Goal: Book appointment/travel/reservation

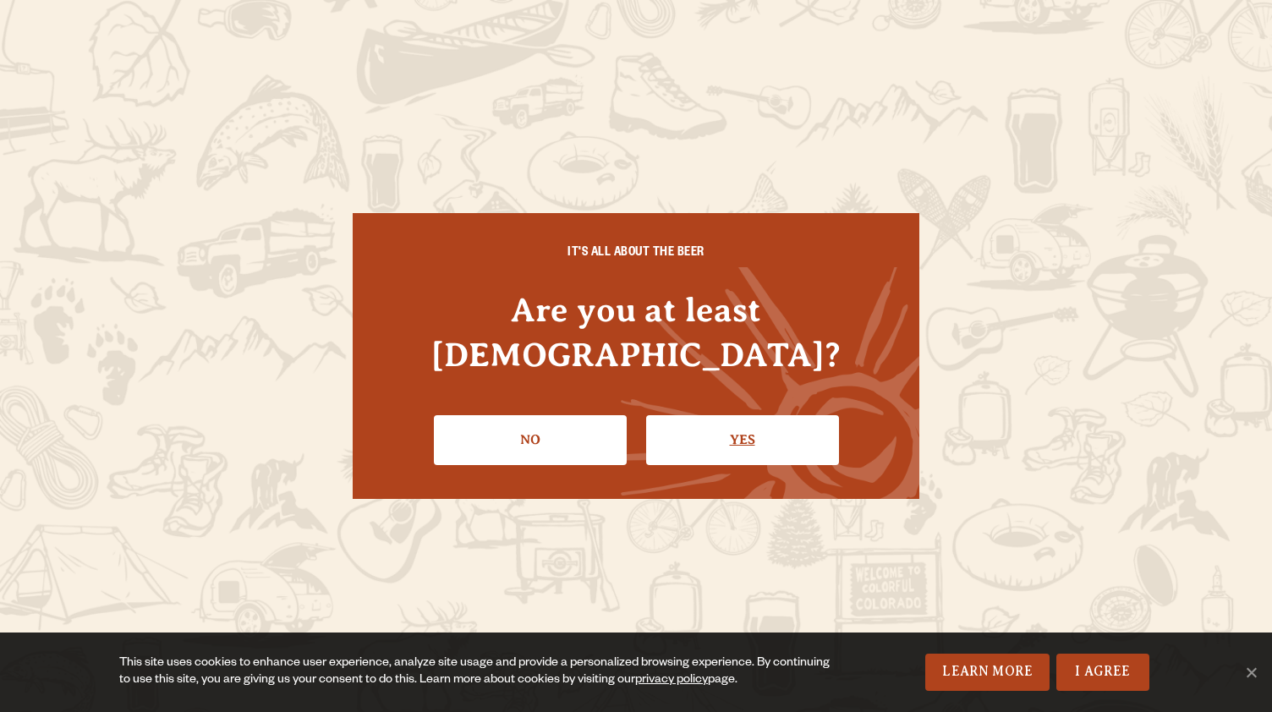
click at [749, 435] on link "Yes" at bounding box center [742, 439] width 193 height 49
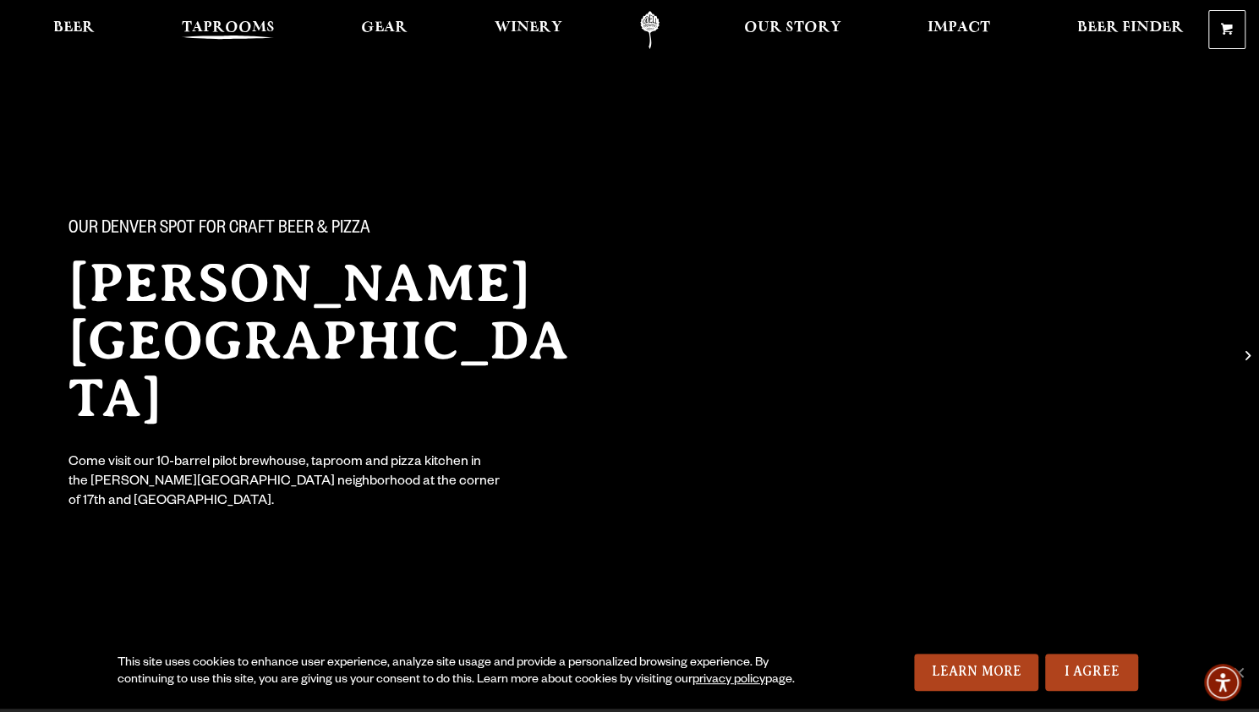
click at [247, 21] on span "Taprooms" at bounding box center [228, 28] width 93 height 14
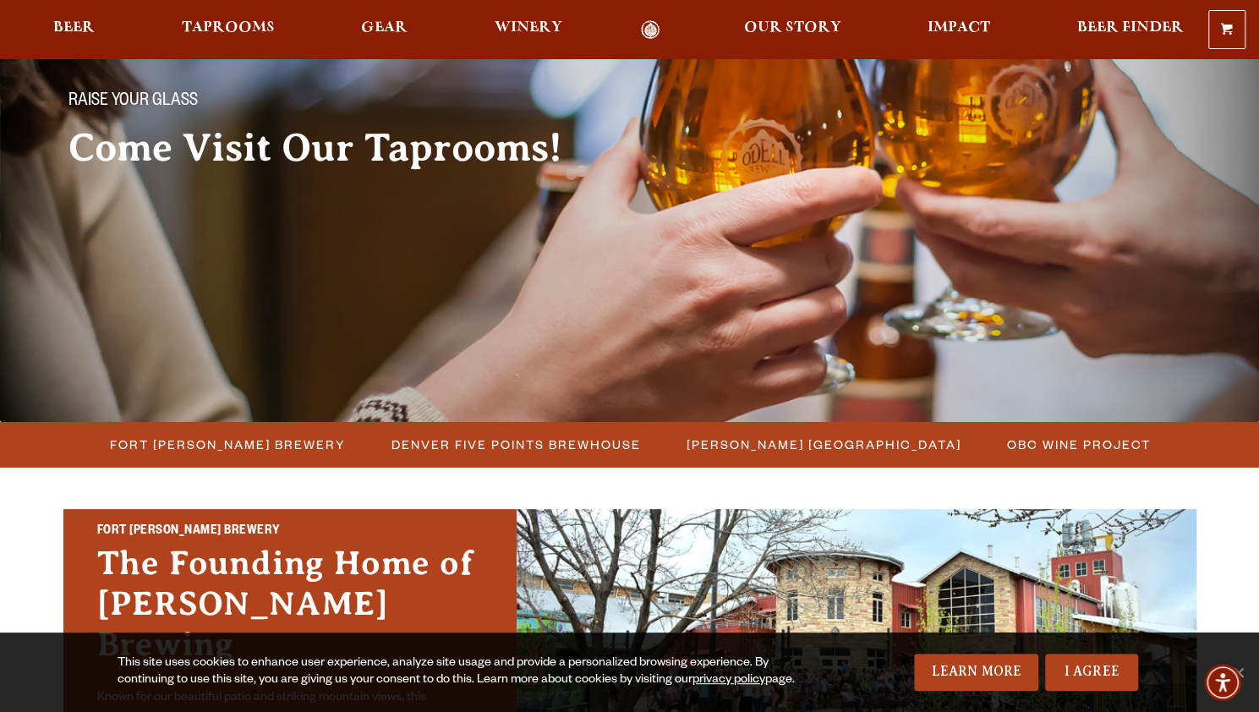
scroll to position [227, 0]
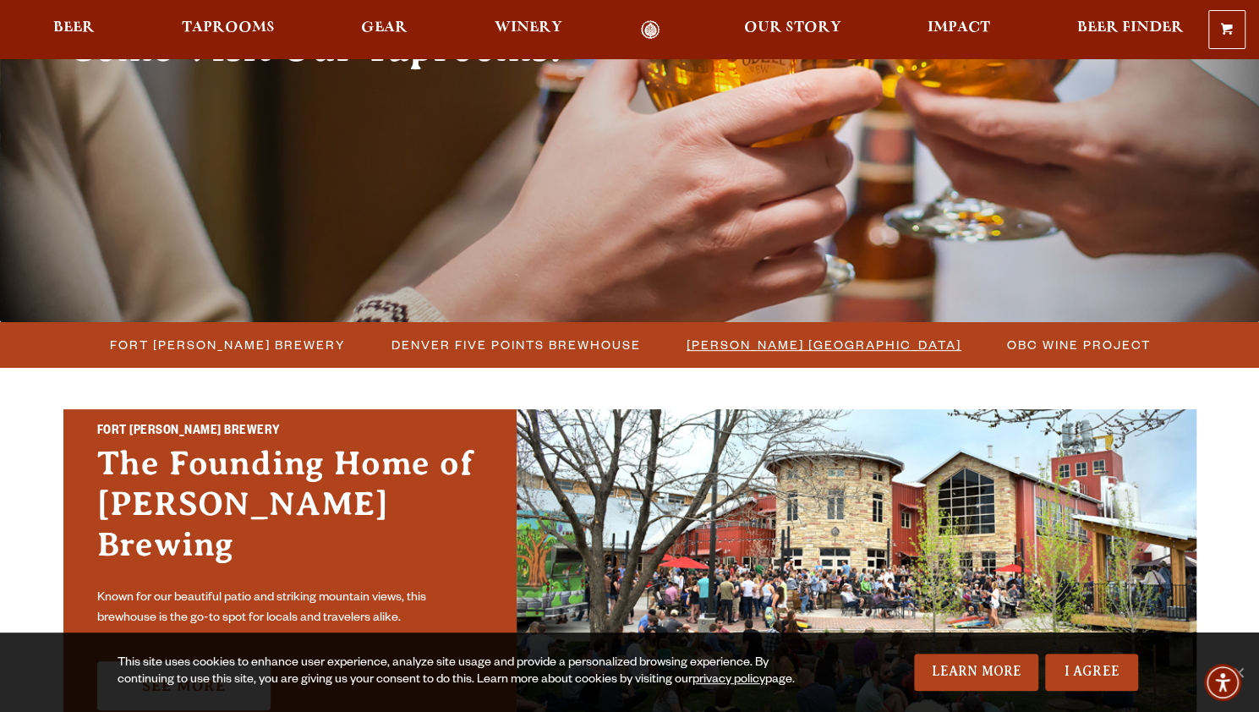
click at [749, 348] on span "[PERSON_NAME] [GEOGRAPHIC_DATA]" at bounding box center [824, 344] width 275 height 25
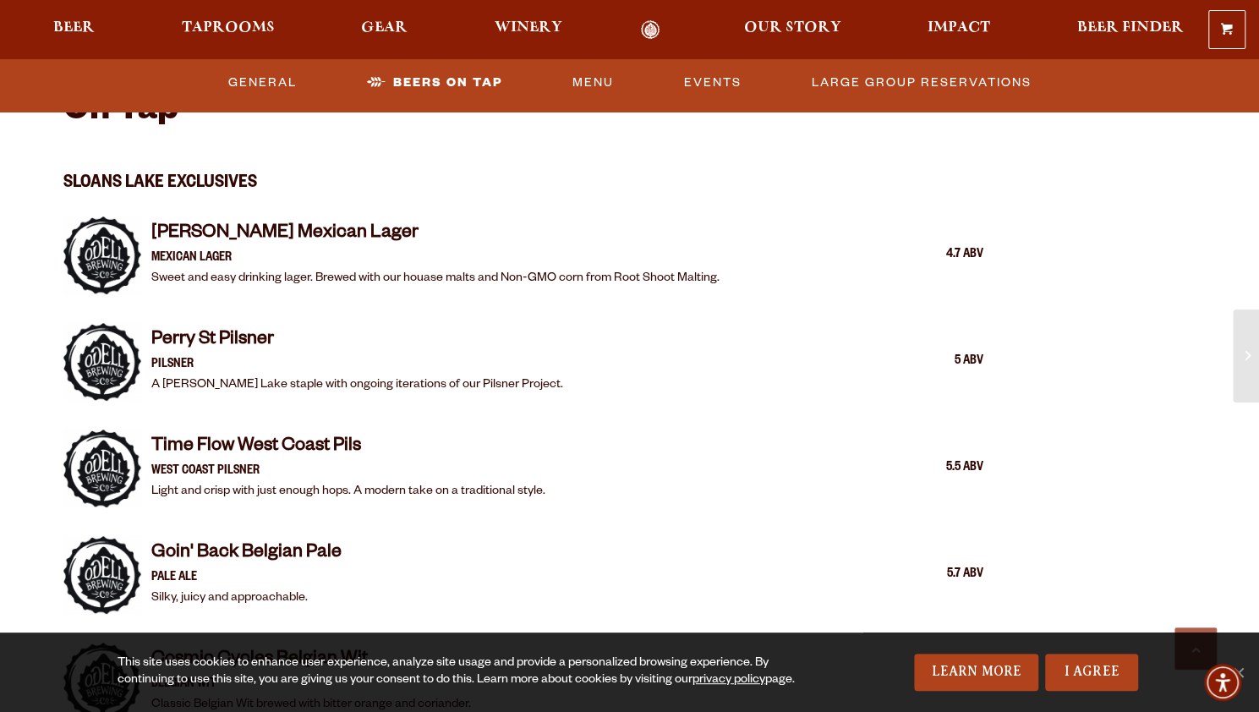
scroll to position [1354, 0]
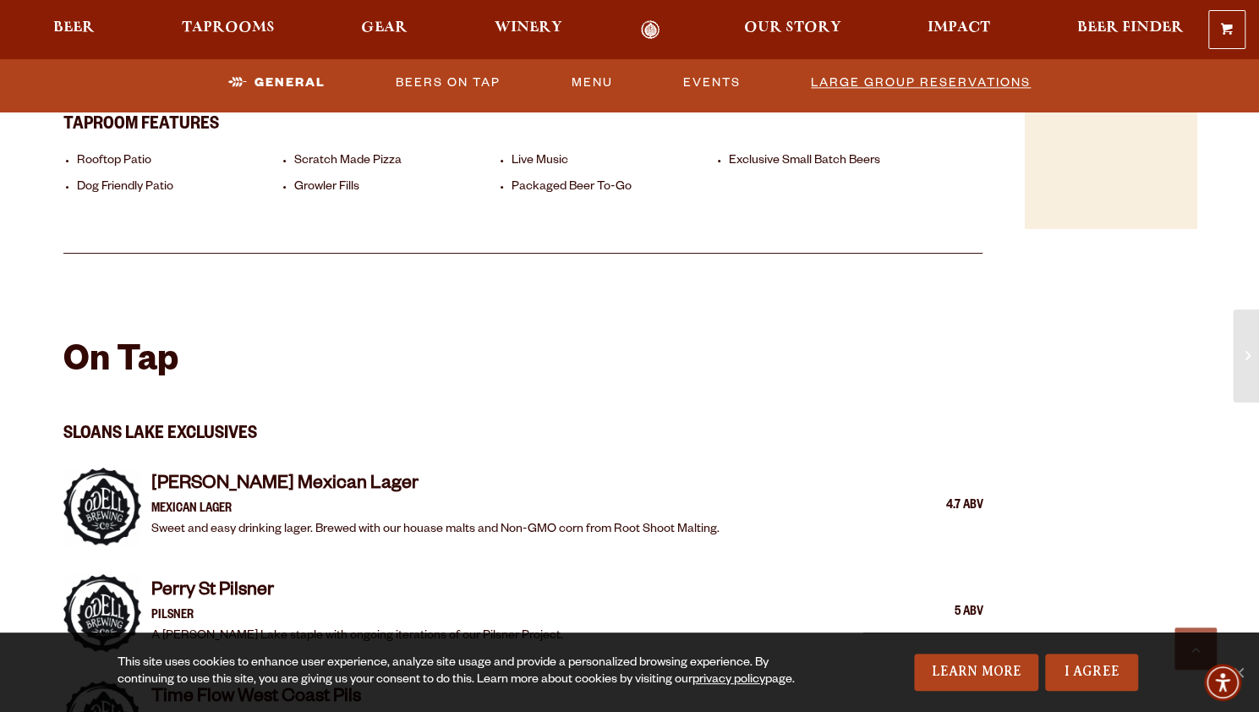
click at [891, 71] on link "Large Group Reservations" at bounding box center [920, 82] width 233 height 39
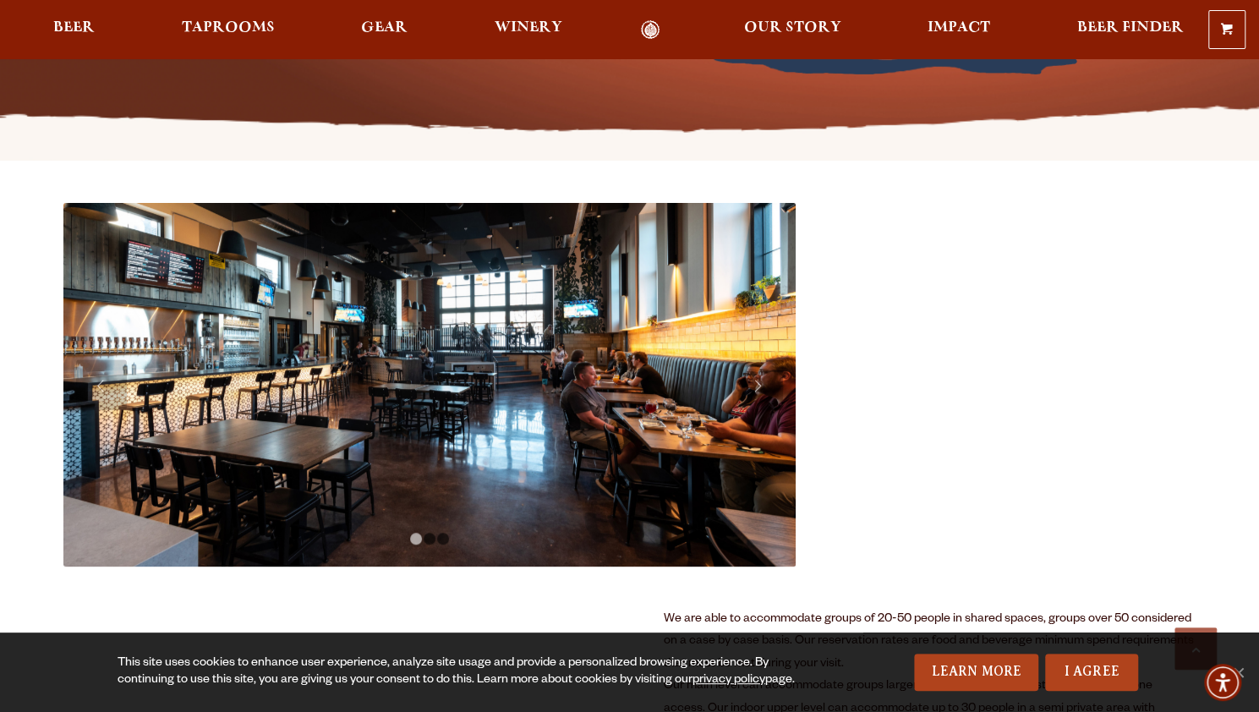
scroll to position [482, 0]
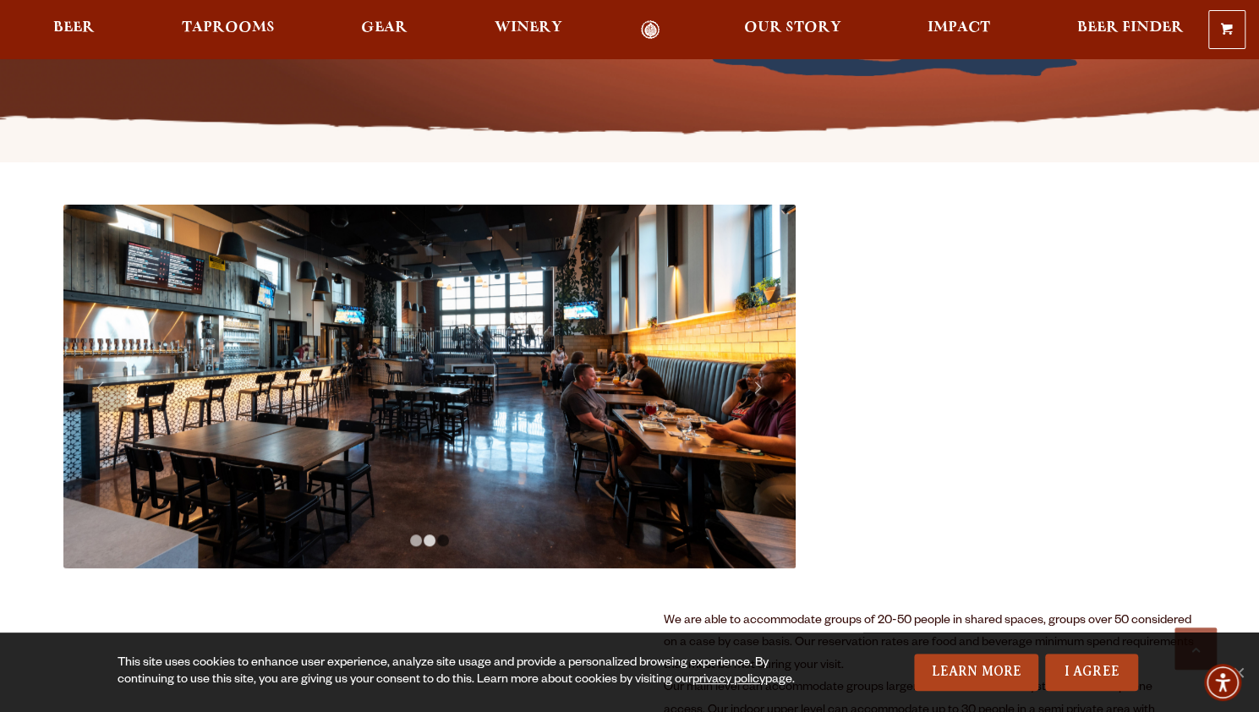
click at [424, 542] on link "2" at bounding box center [430, 540] width 12 height 12
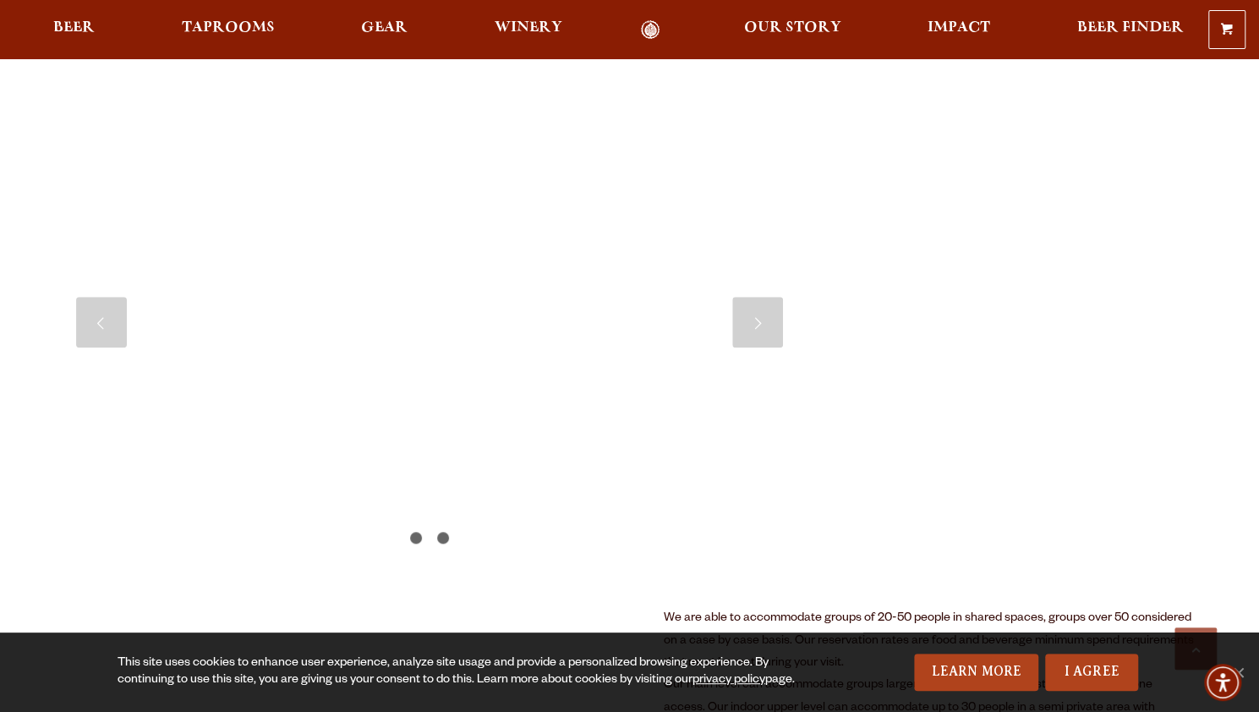
scroll to position [610, 0]
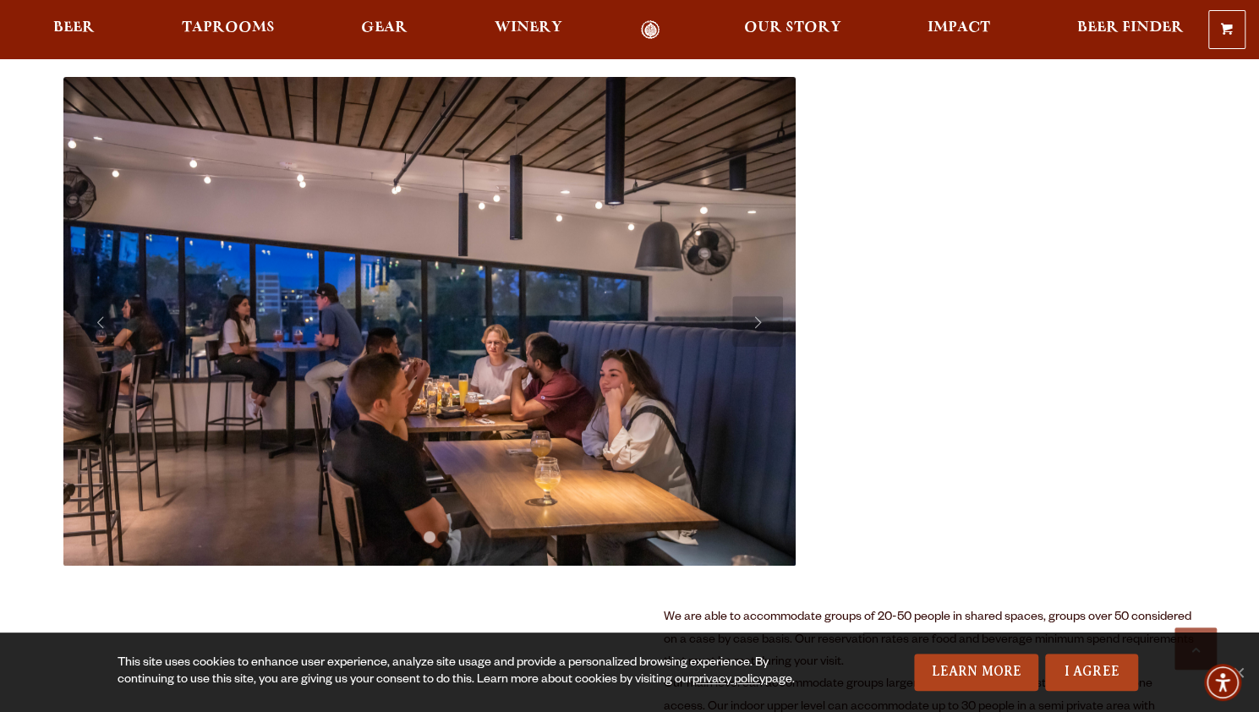
click at [445, 543] on img at bounding box center [429, 321] width 733 height 489
click at [443, 540] on link "3" at bounding box center [443, 537] width 12 height 12
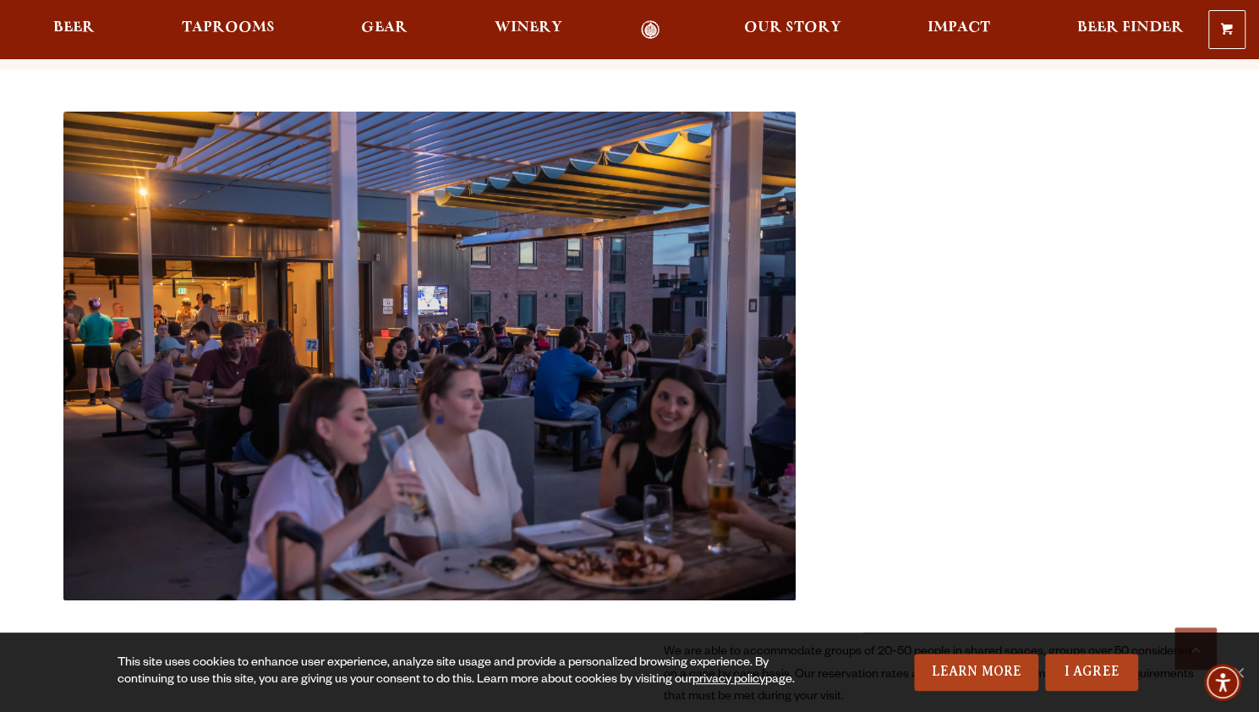
scroll to position [613, 0]
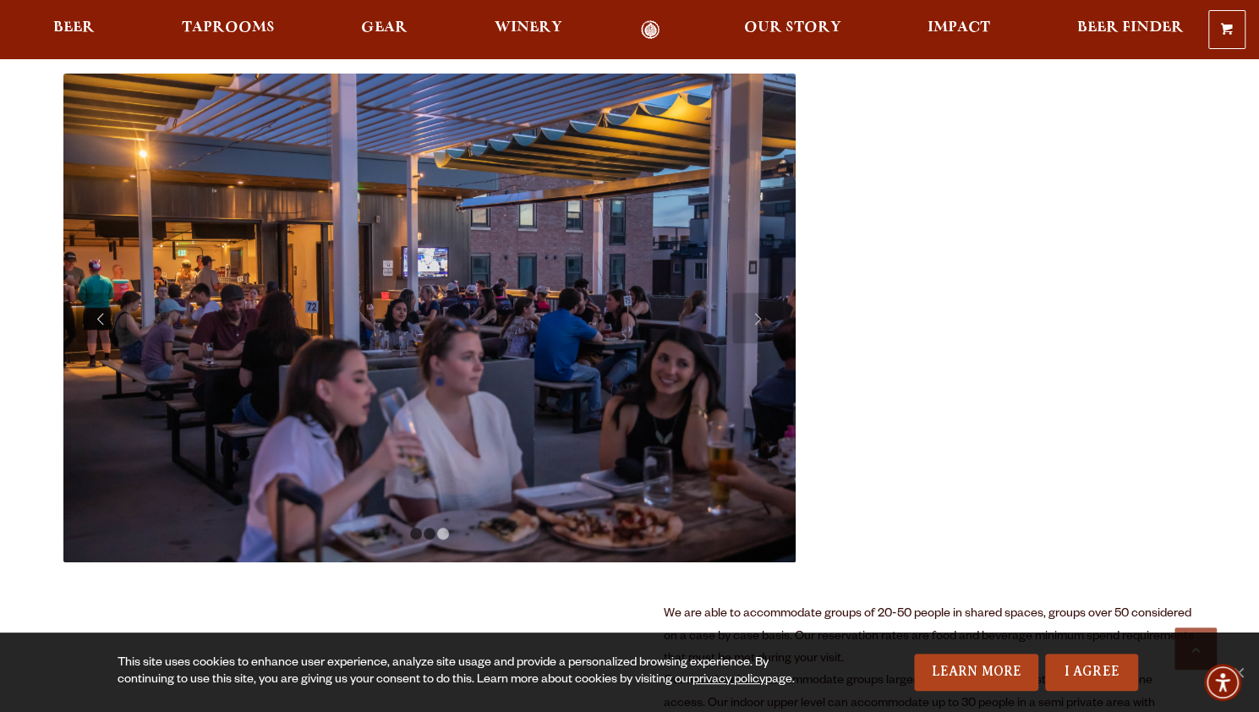
click at [95, 307] on link "Previous" at bounding box center [101, 318] width 51 height 51
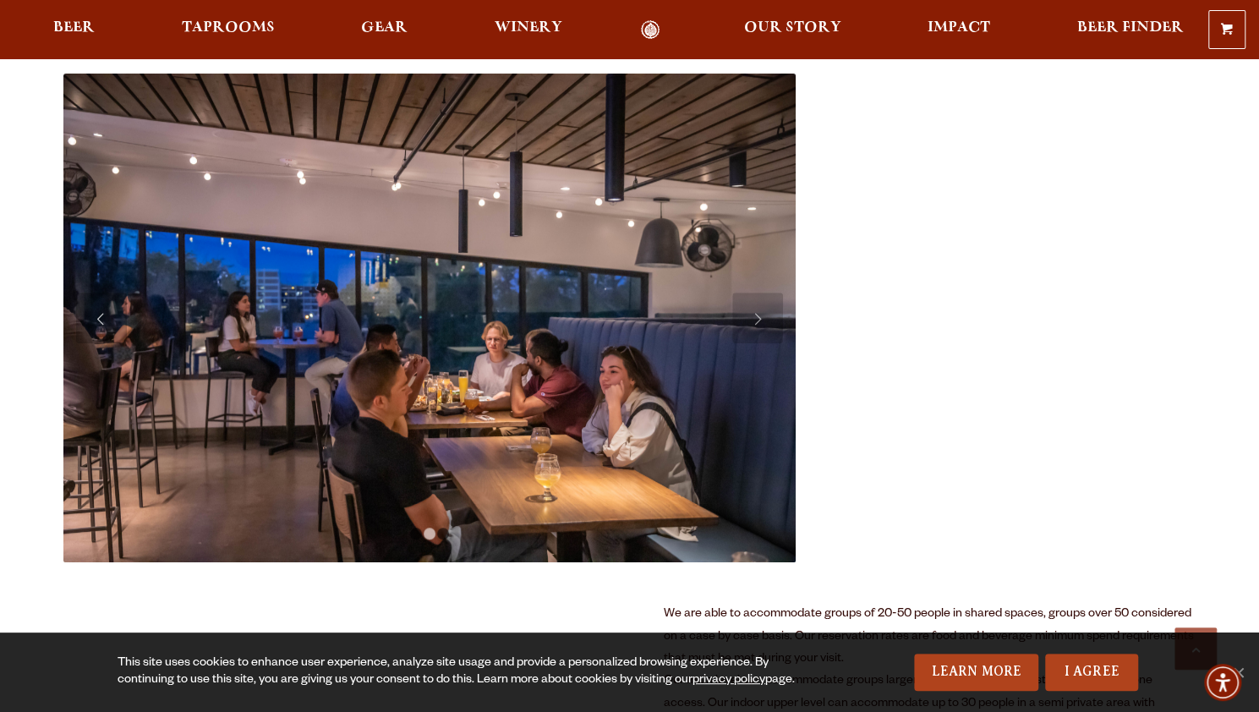
click at [95, 307] on link "Previous" at bounding box center [101, 318] width 51 height 51
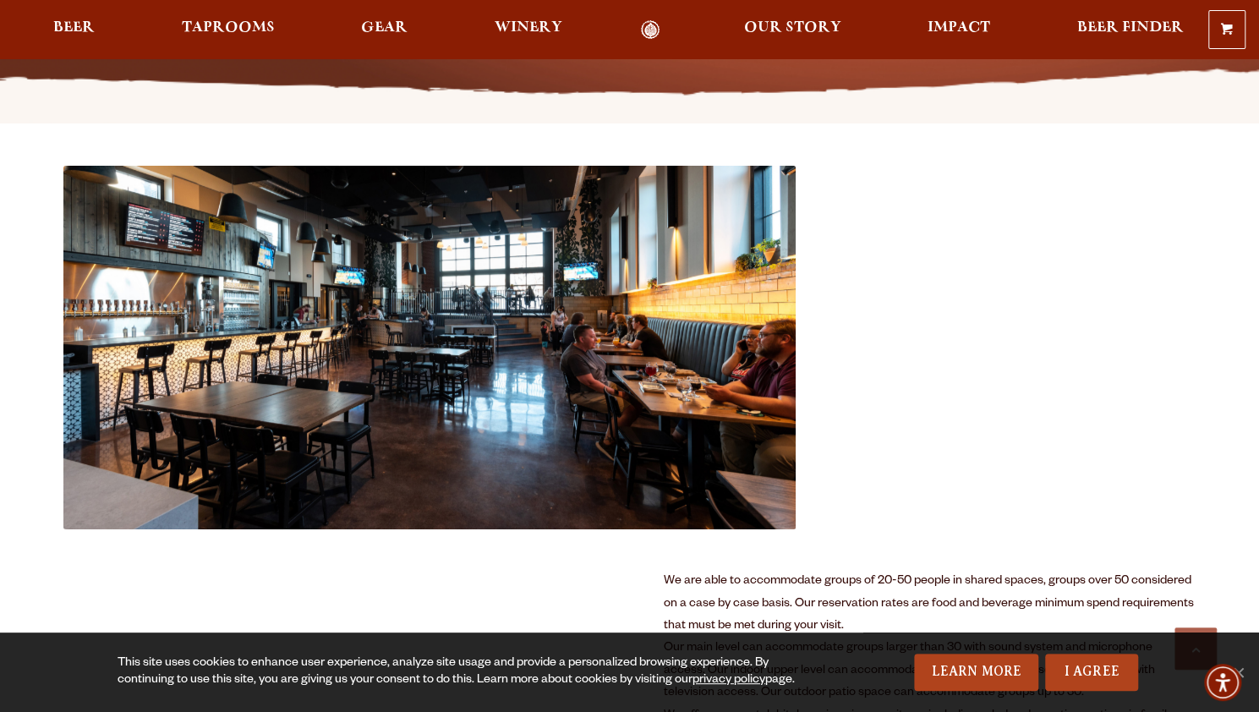
scroll to position [523, 0]
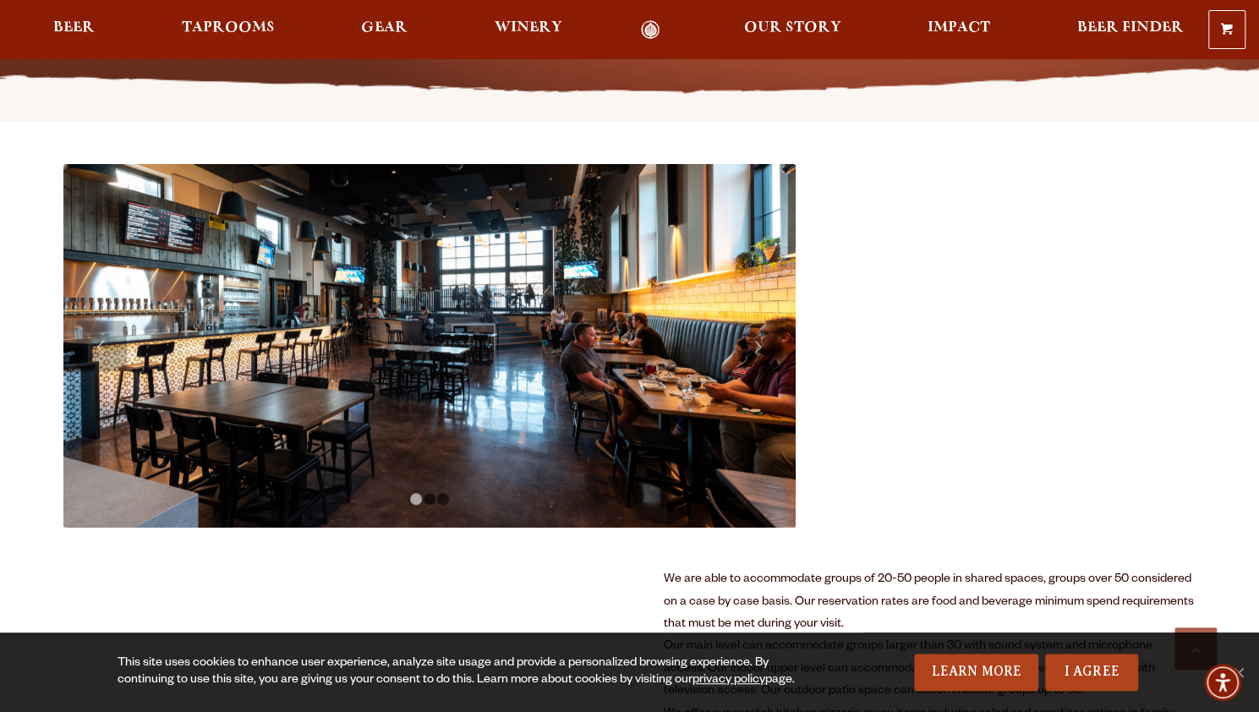
click at [81, 352] on link "Previous" at bounding box center [101, 345] width 51 height 51
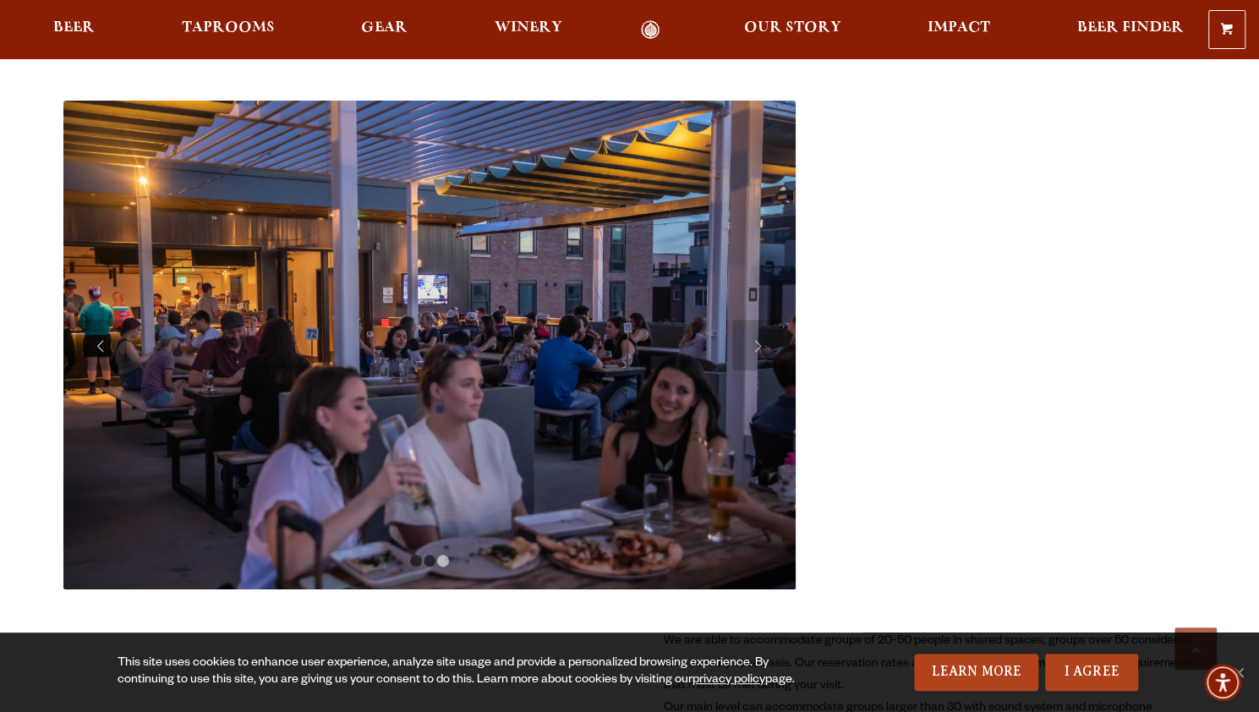
scroll to position [587, 0]
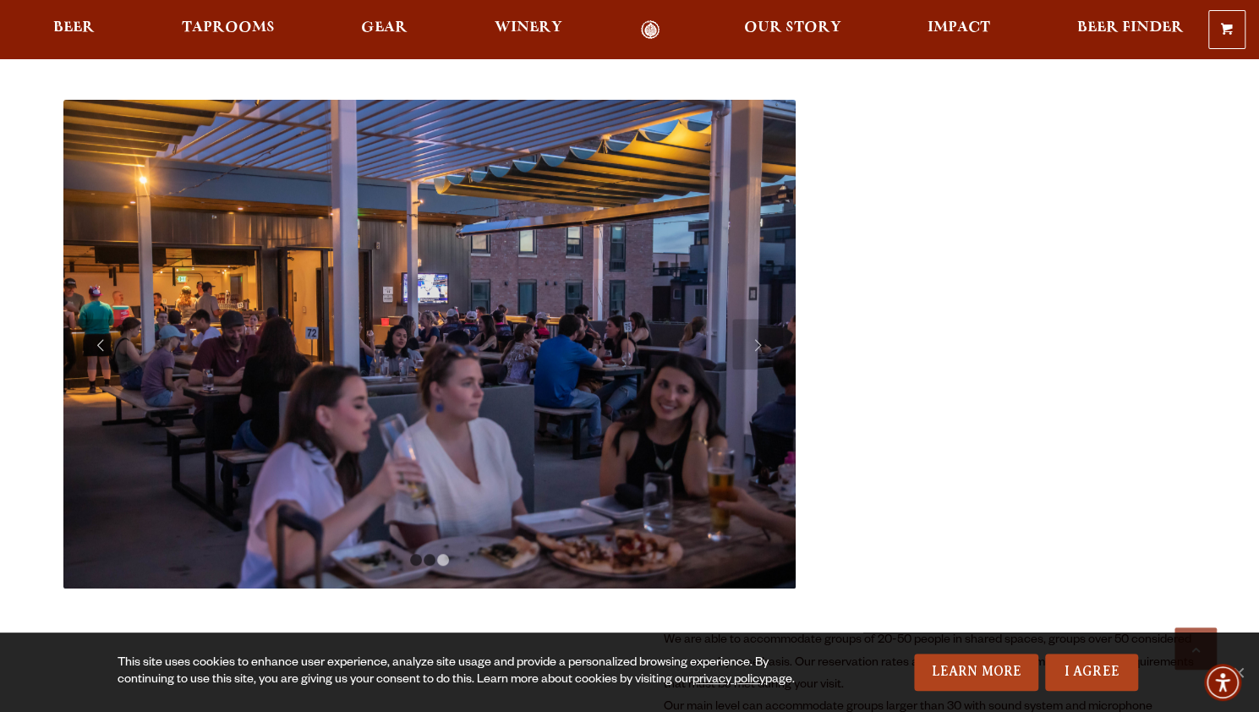
click at [107, 336] on link "Previous" at bounding box center [101, 344] width 51 height 51
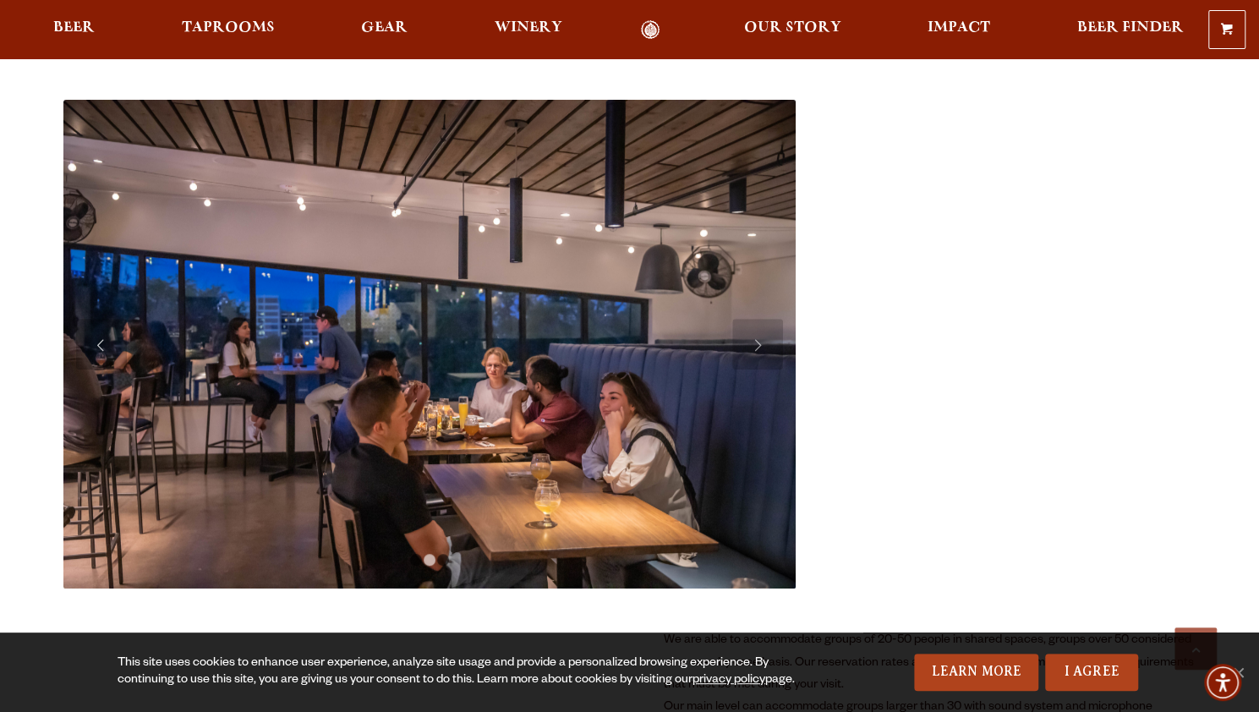
click at [107, 336] on link "Previous" at bounding box center [101, 344] width 51 height 51
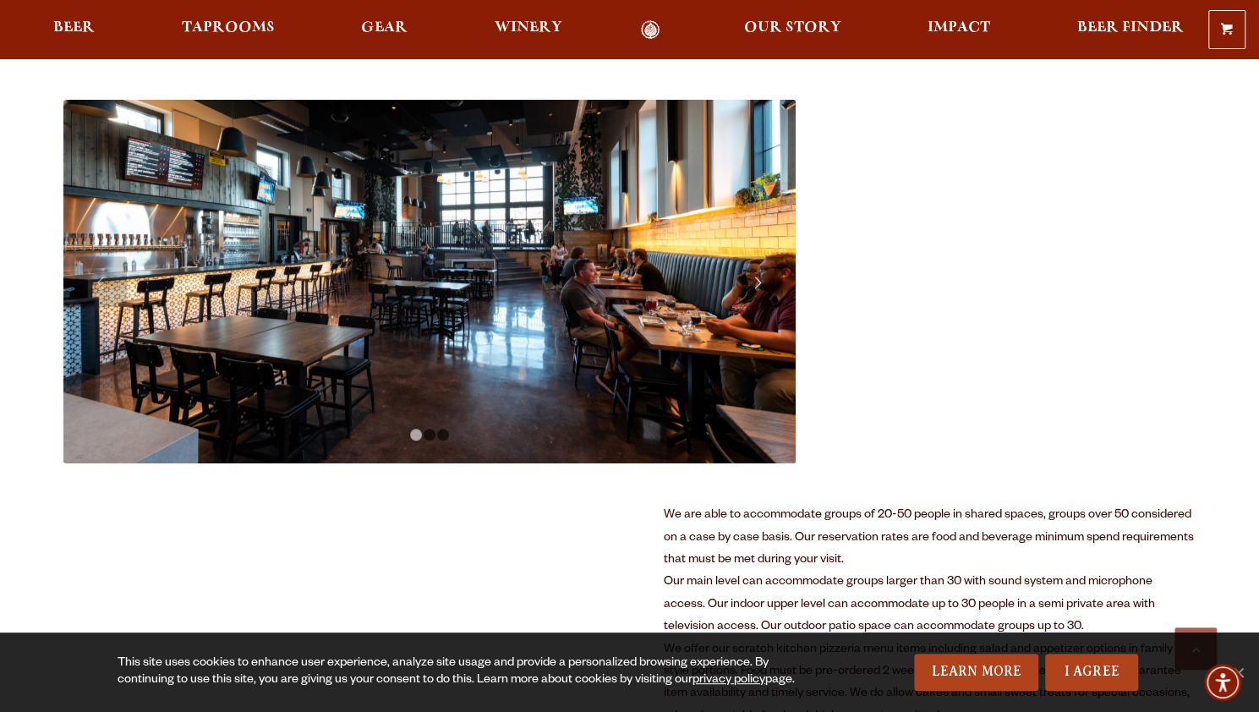
click at [764, 283] on link "Next" at bounding box center [757, 281] width 51 height 51
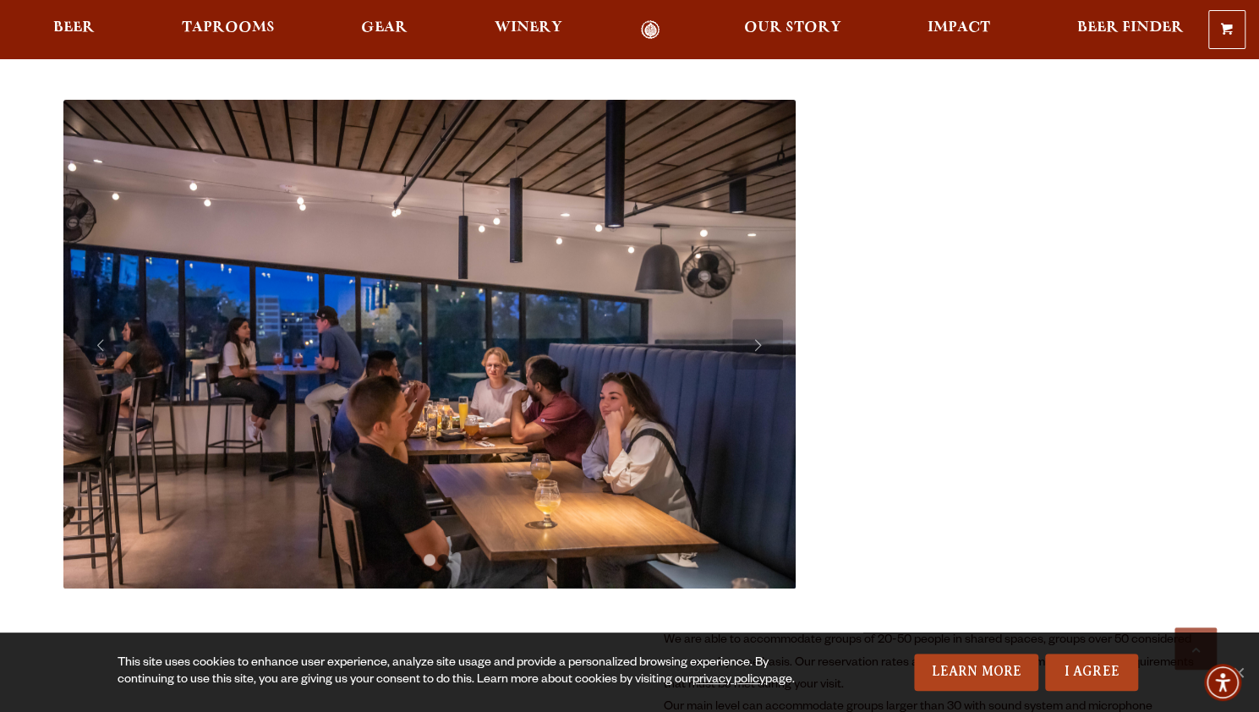
click at [764, 283] on img at bounding box center [429, 344] width 733 height 489
click at [762, 346] on link "Next" at bounding box center [757, 344] width 51 height 51
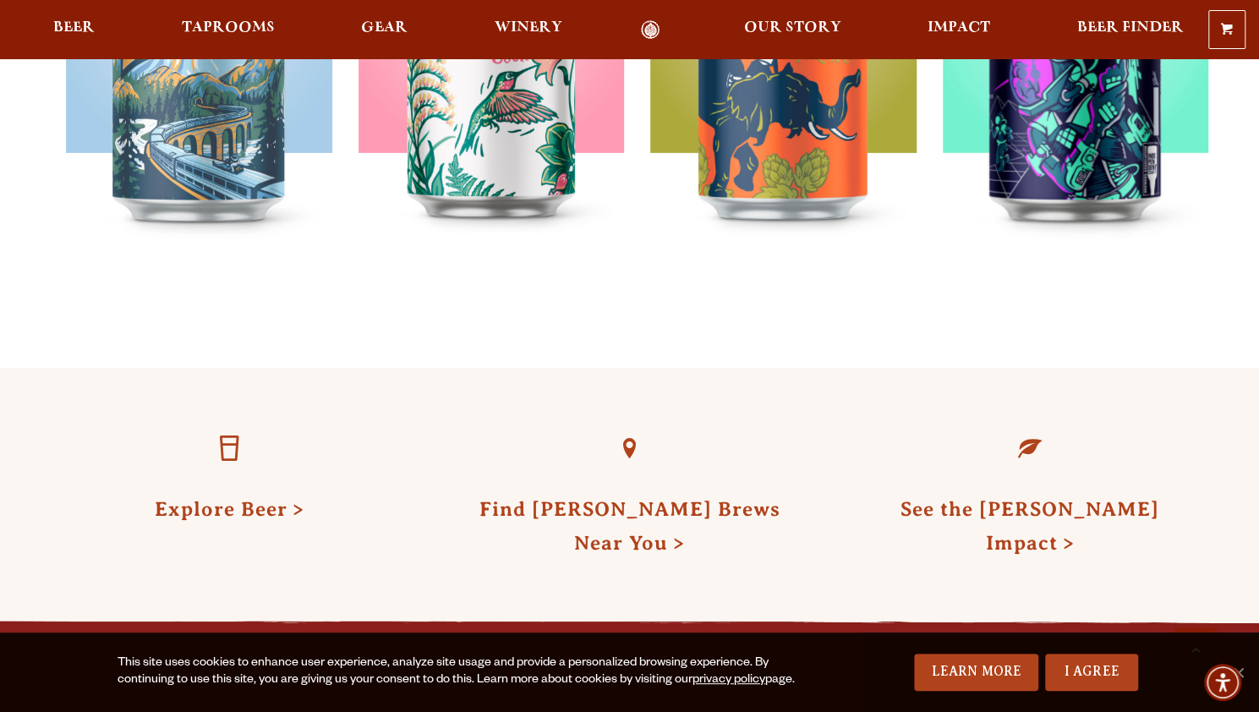
scroll to position [4144, 0]
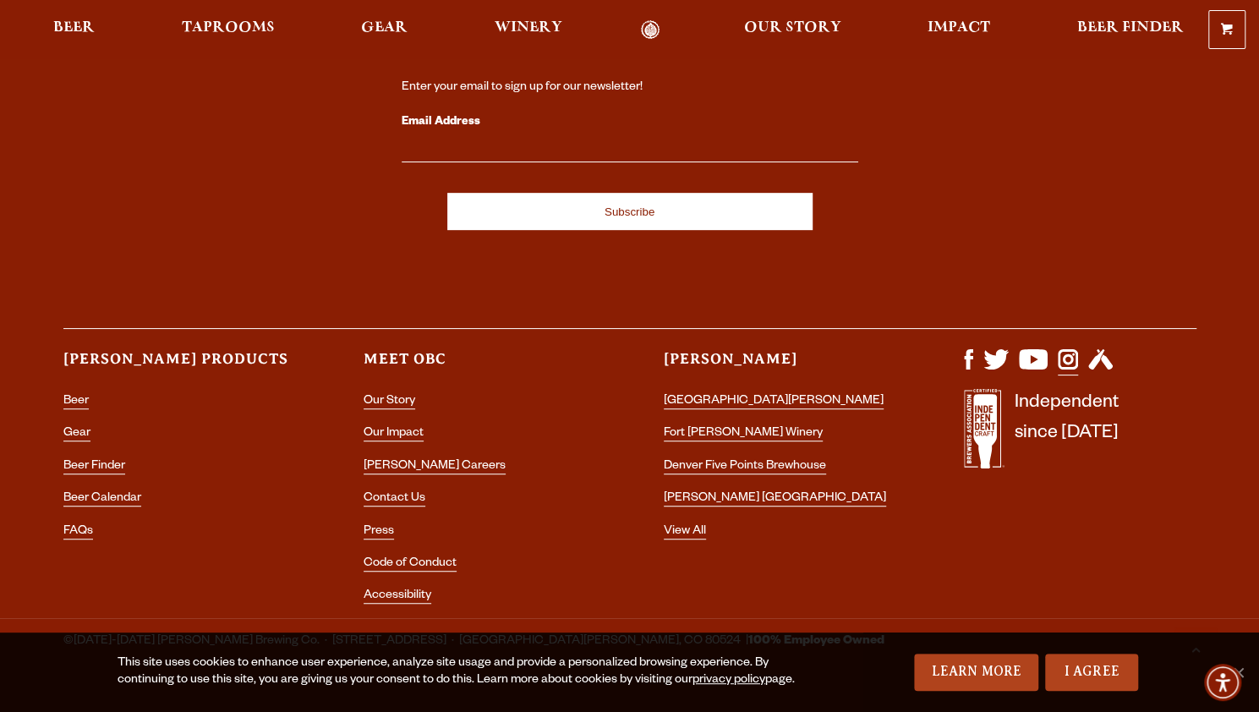
click at [1063, 349] on img "Visit us on Instagram" at bounding box center [1068, 359] width 20 height 20
